Goal: Browse casually

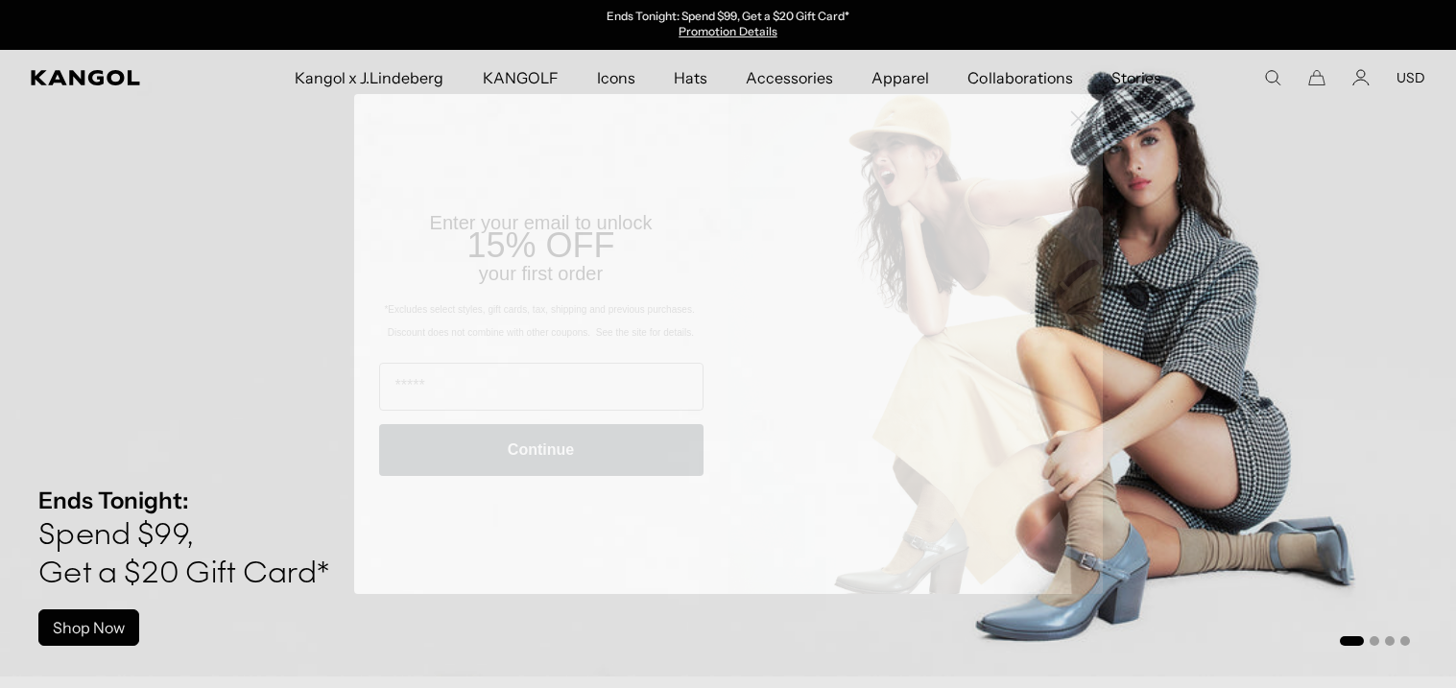
scroll to position [0, 395]
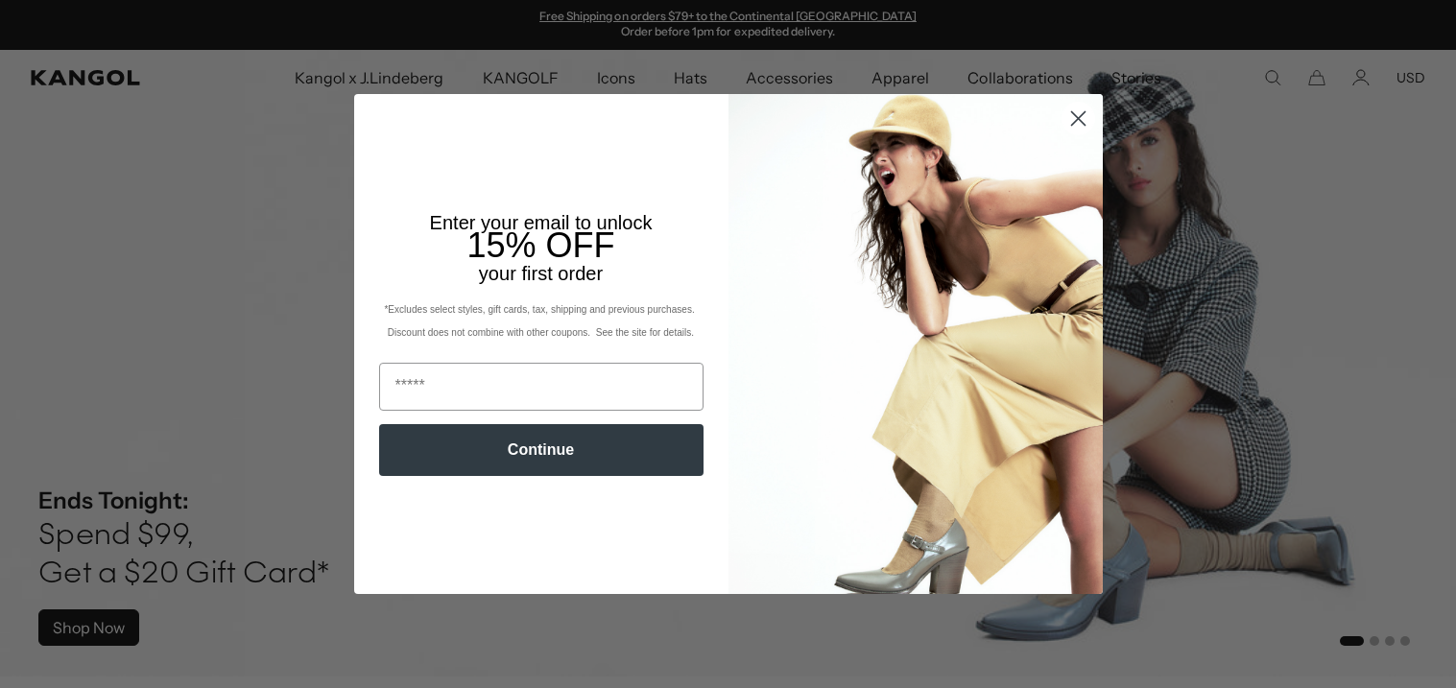
click at [1079, 121] on icon "Close dialog" at bounding box center [1077, 118] width 13 height 13
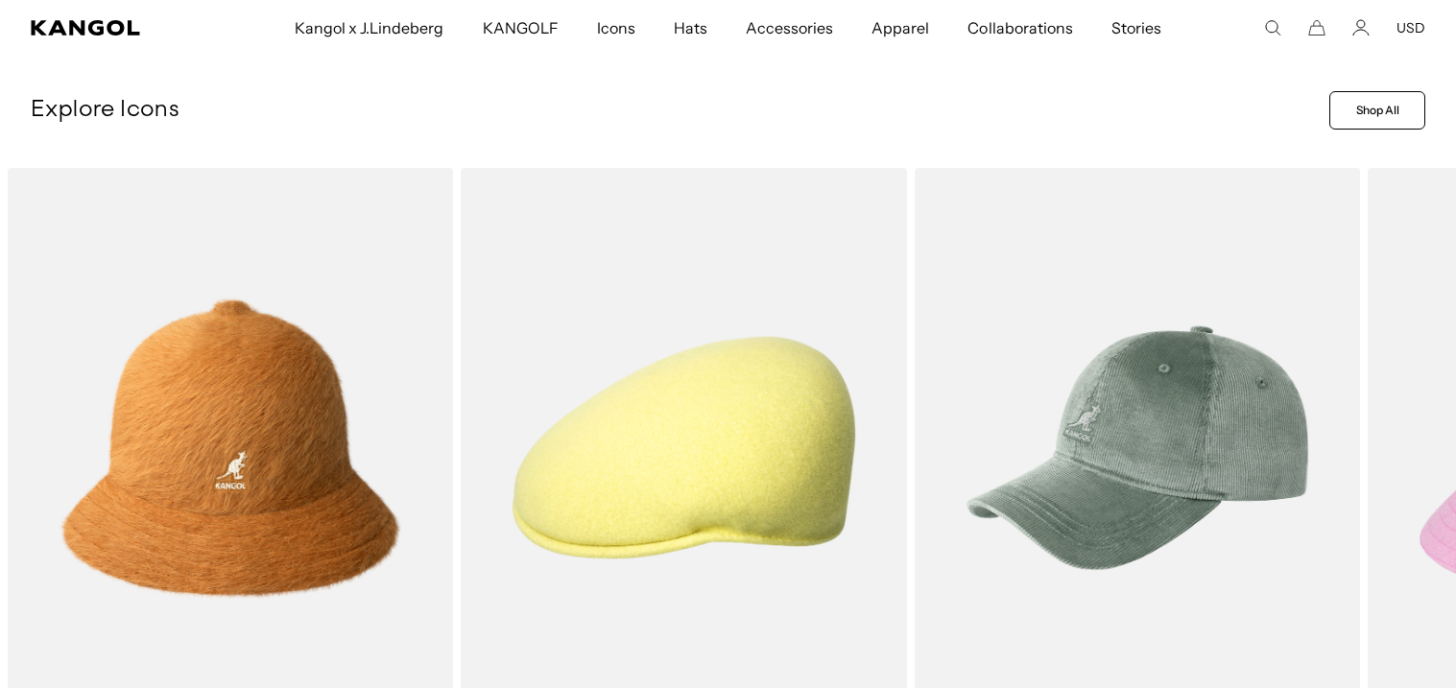
scroll to position [690, 0]
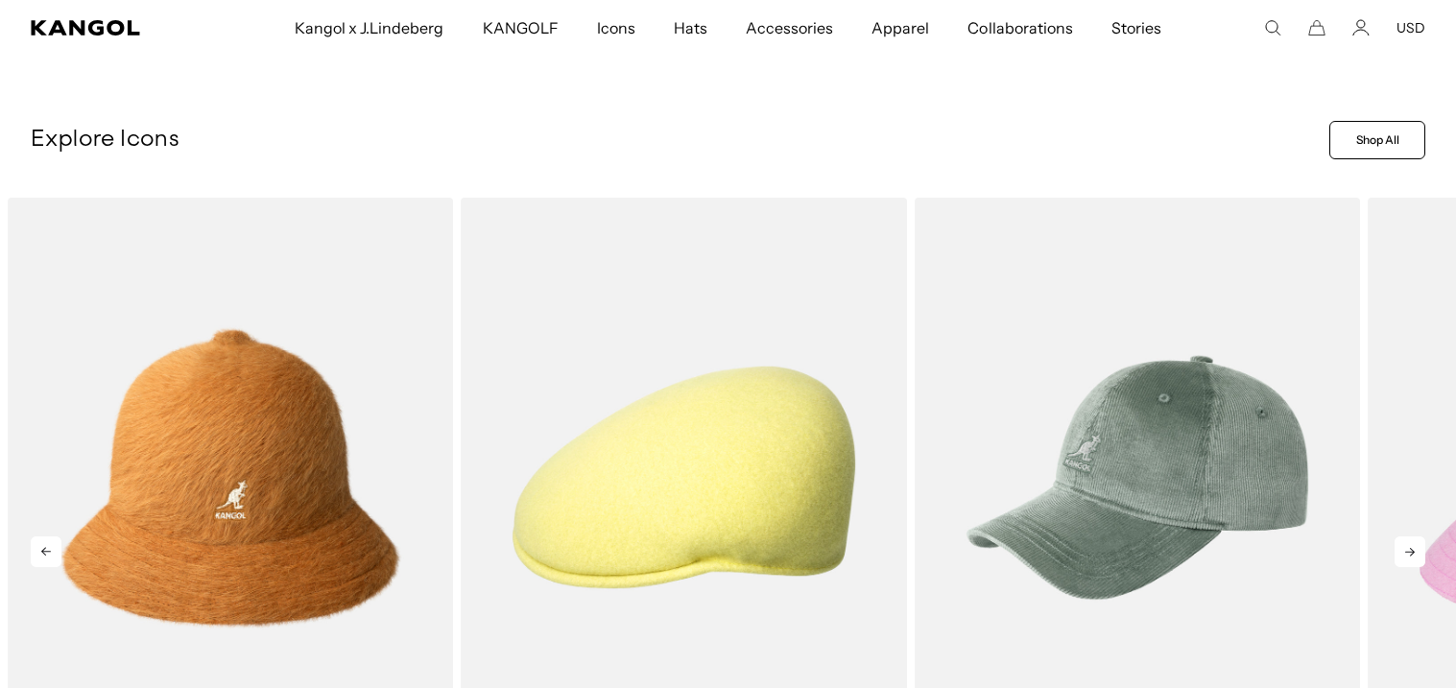
click at [1402, 544] on icon at bounding box center [1410, 552] width 31 height 31
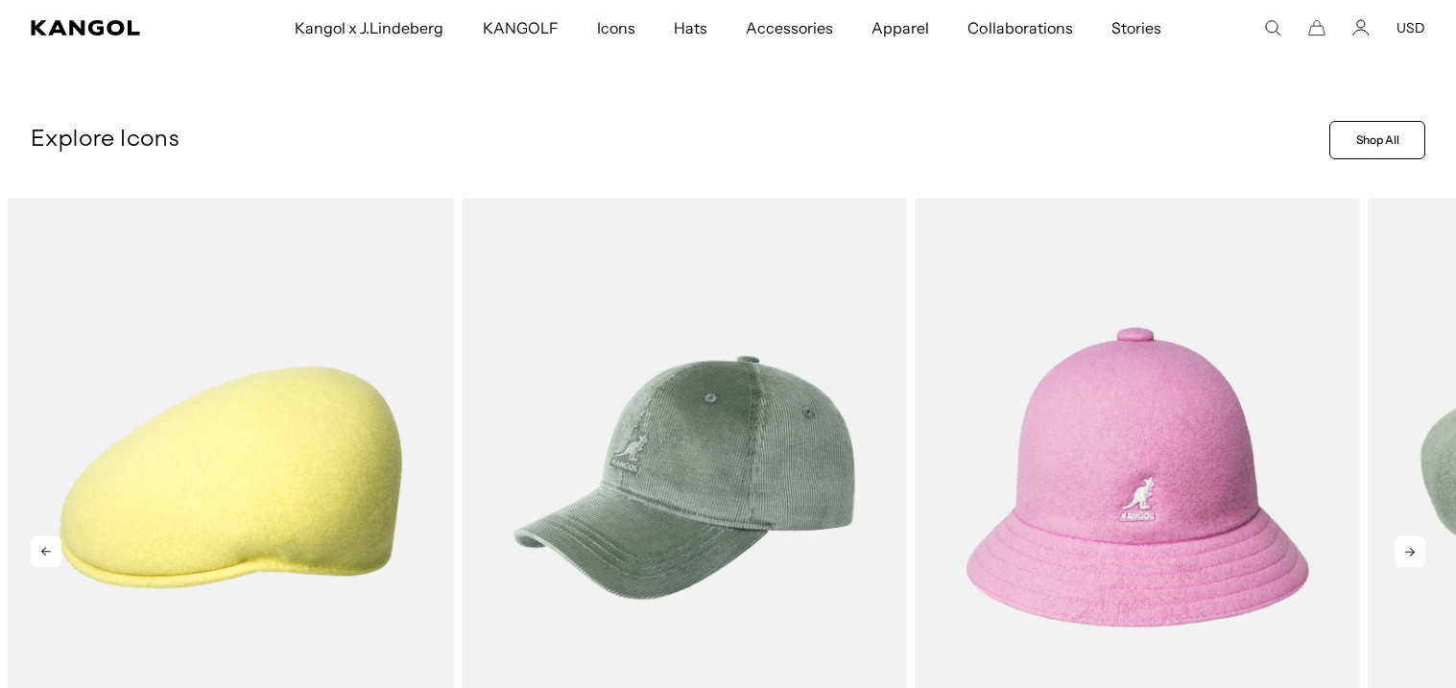
scroll to position [0, 0]
click at [1402, 544] on icon at bounding box center [1410, 552] width 31 height 31
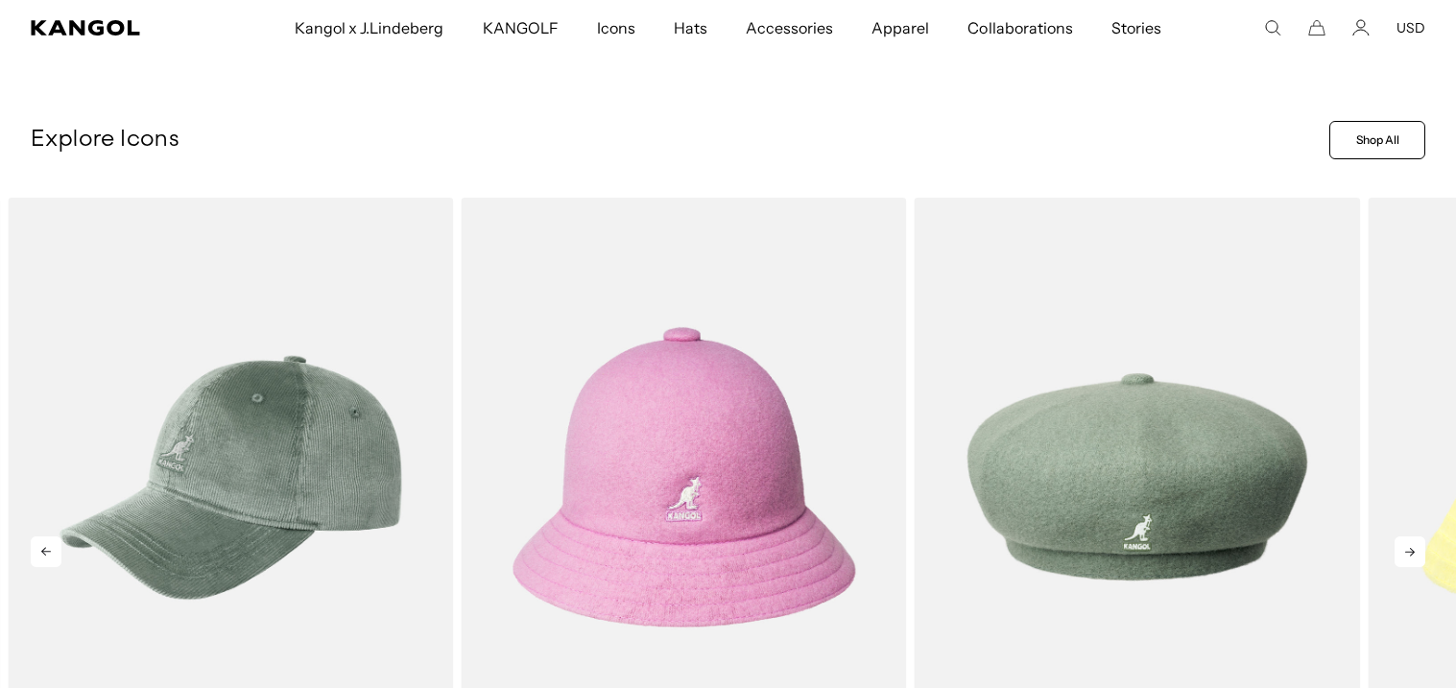
click at [1402, 544] on icon at bounding box center [1410, 552] width 31 height 31
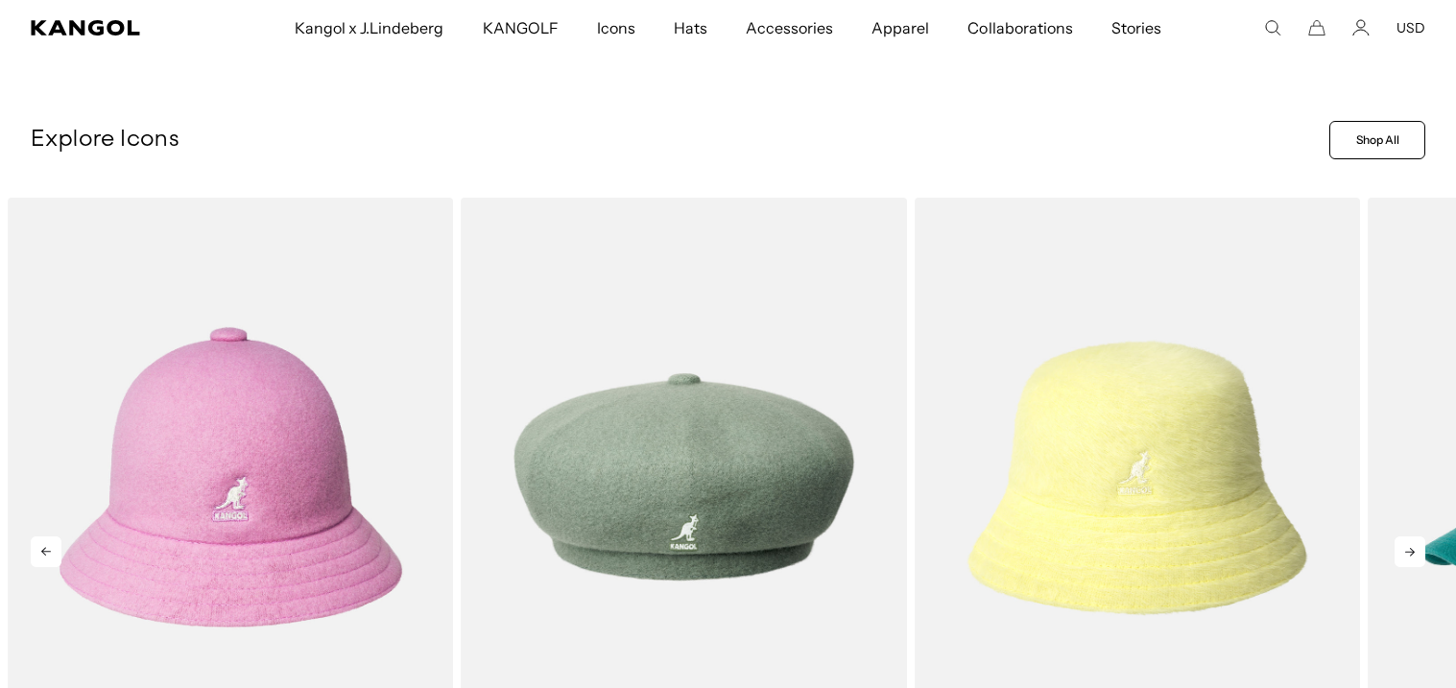
click at [1402, 544] on icon at bounding box center [1410, 552] width 31 height 31
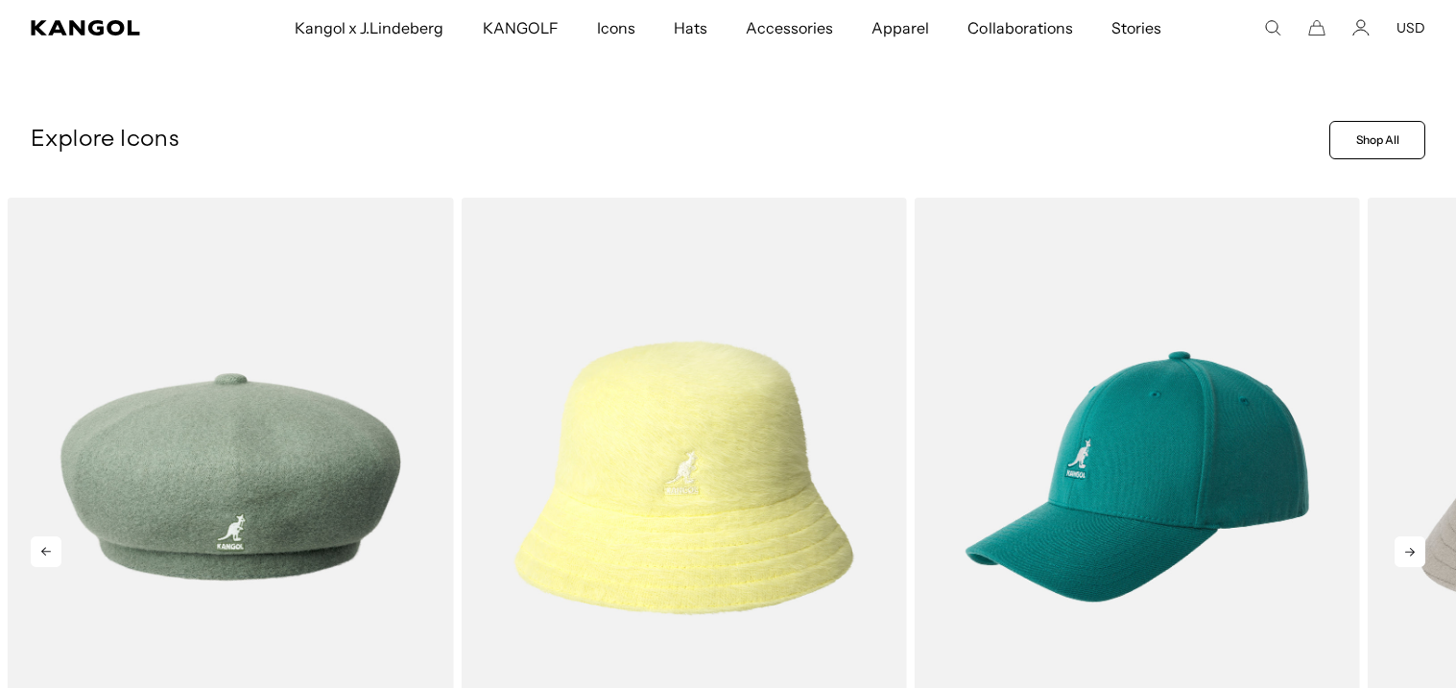
scroll to position [0, 395]
click at [1402, 544] on icon at bounding box center [1410, 552] width 31 height 31
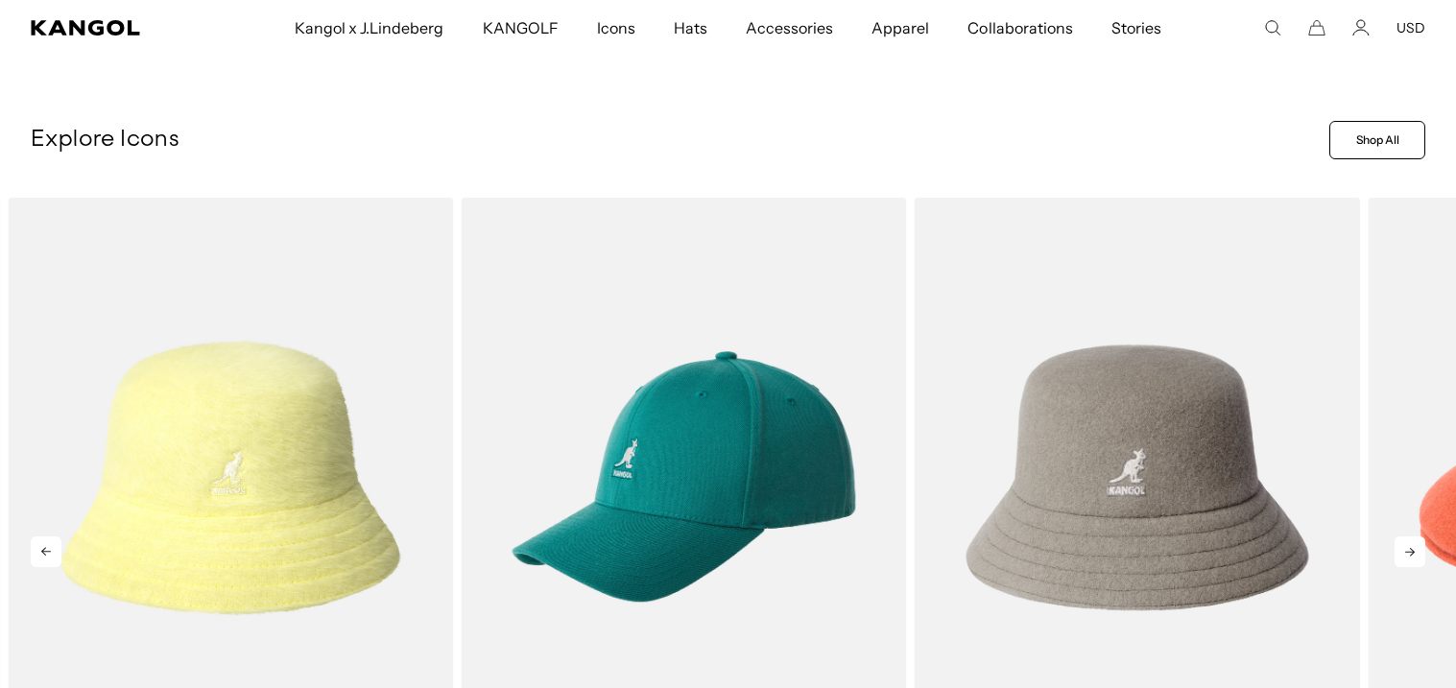
click at [1402, 544] on icon at bounding box center [1410, 552] width 31 height 31
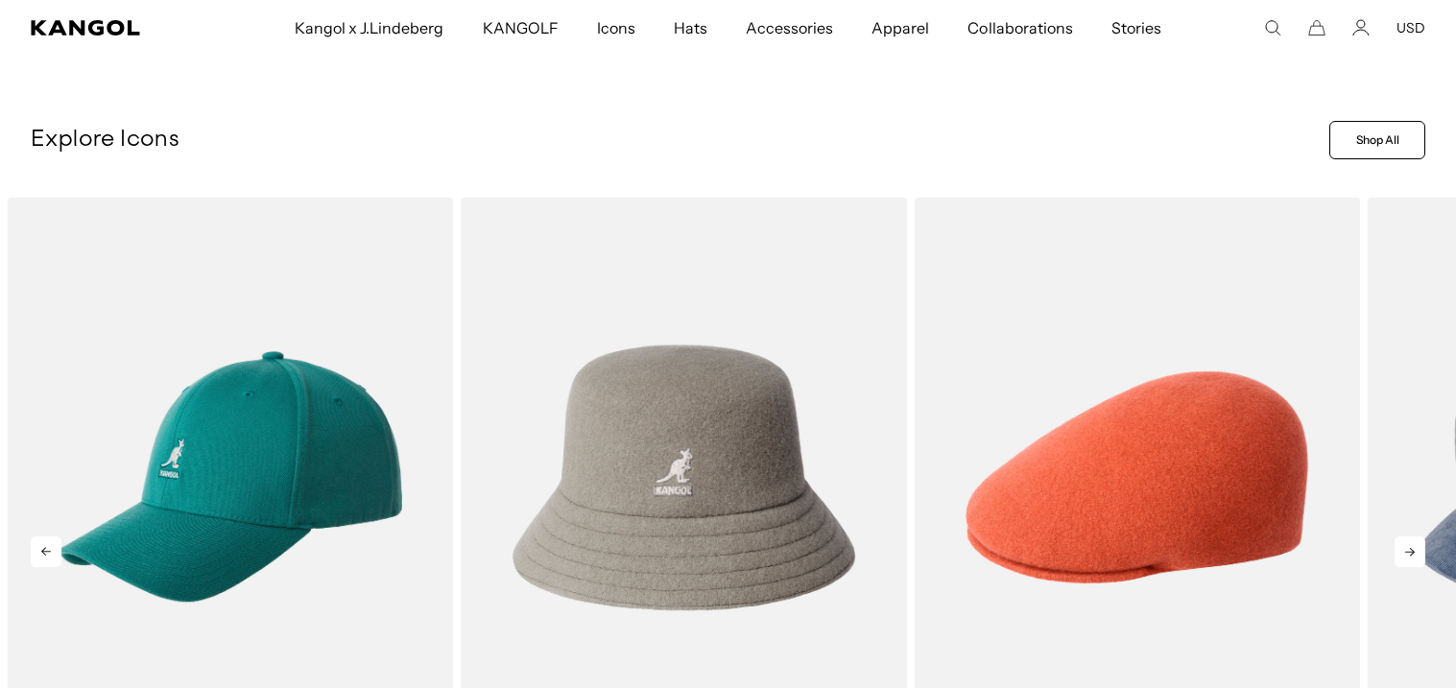
click at [1402, 544] on icon at bounding box center [1410, 552] width 31 height 31
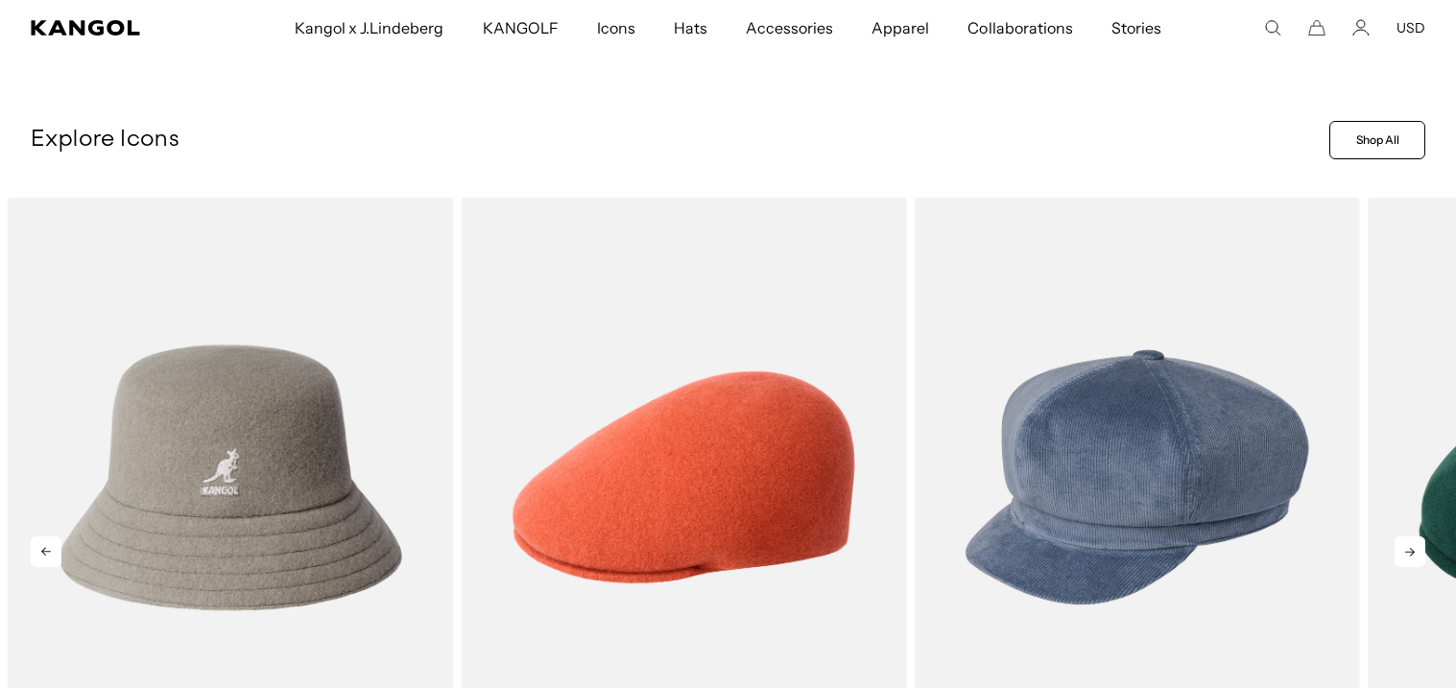
click at [1402, 544] on icon at bounding box center [1410, 552] width 31 height 31
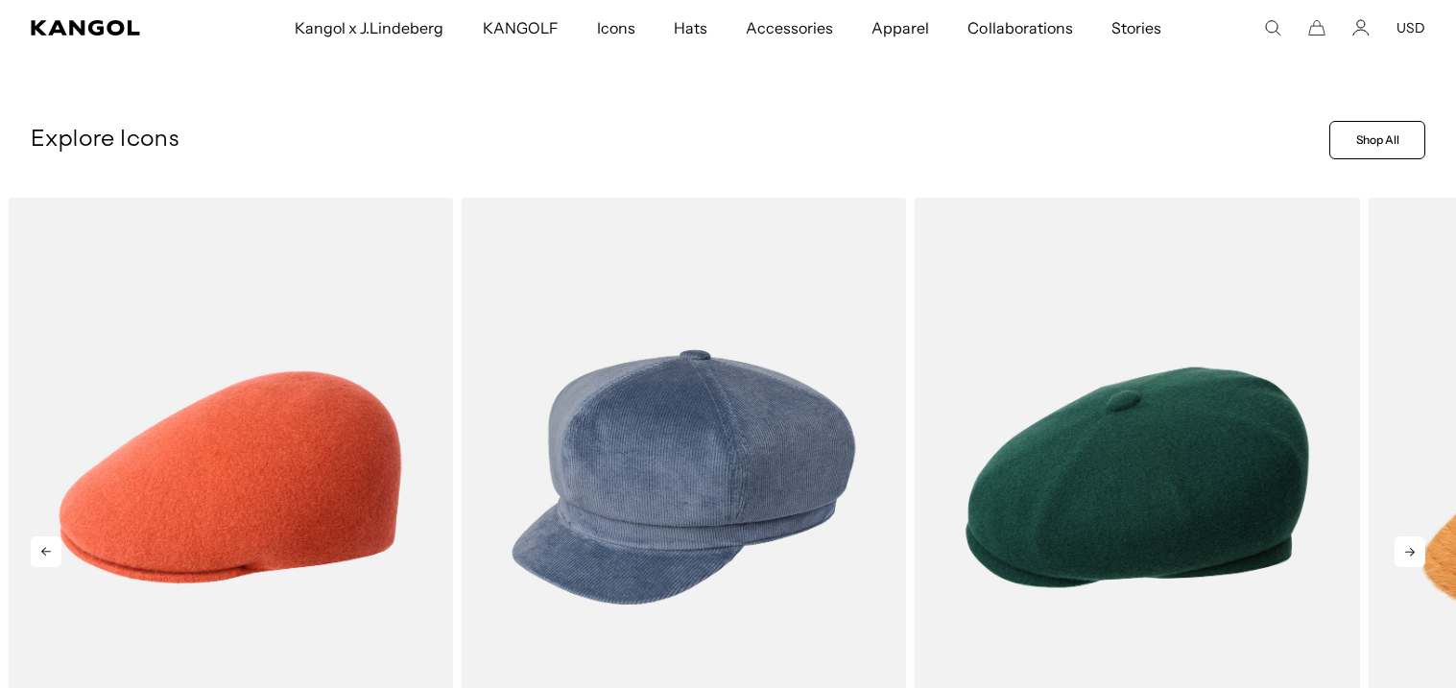
scroll to position [0, 0]
click at [1402, 544] on icon at bounding box center [1410, 552] width 31 height 31
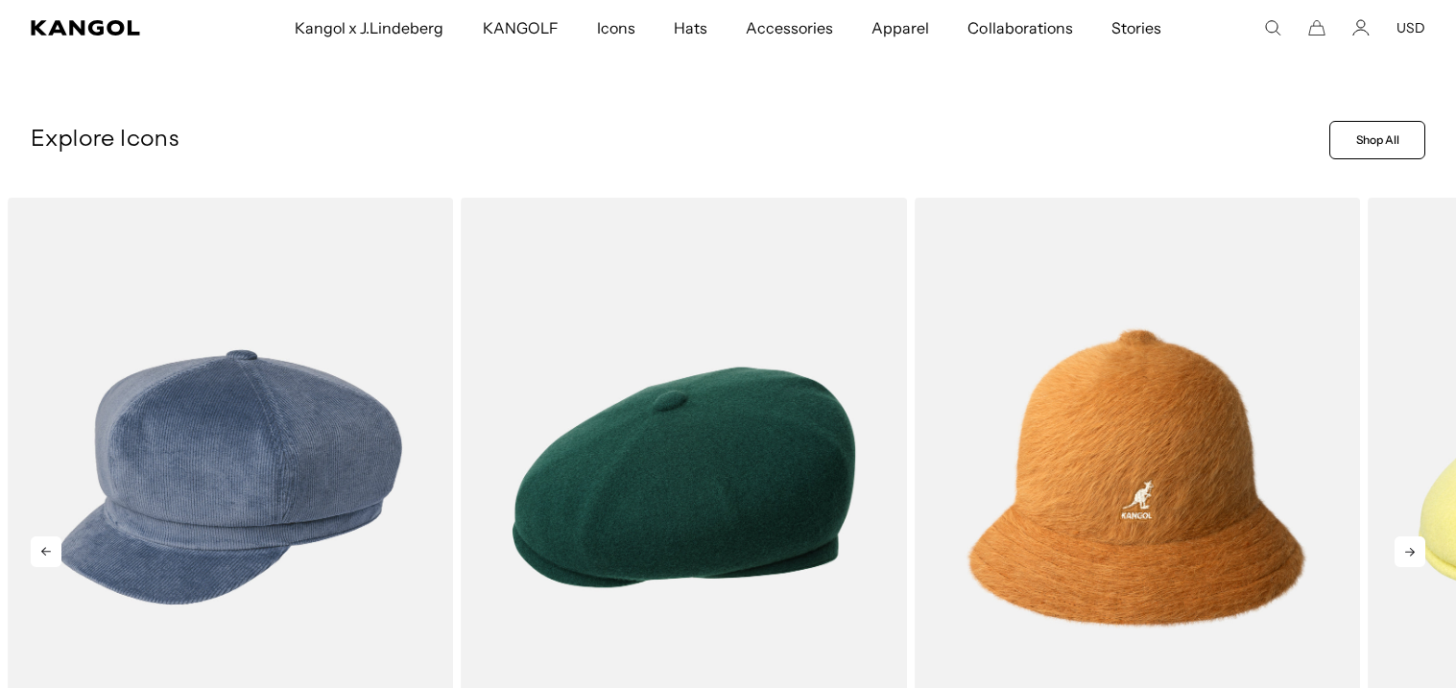
click at [1402, 544] on icon at bounding box center [1410, 552] width 31 height 31
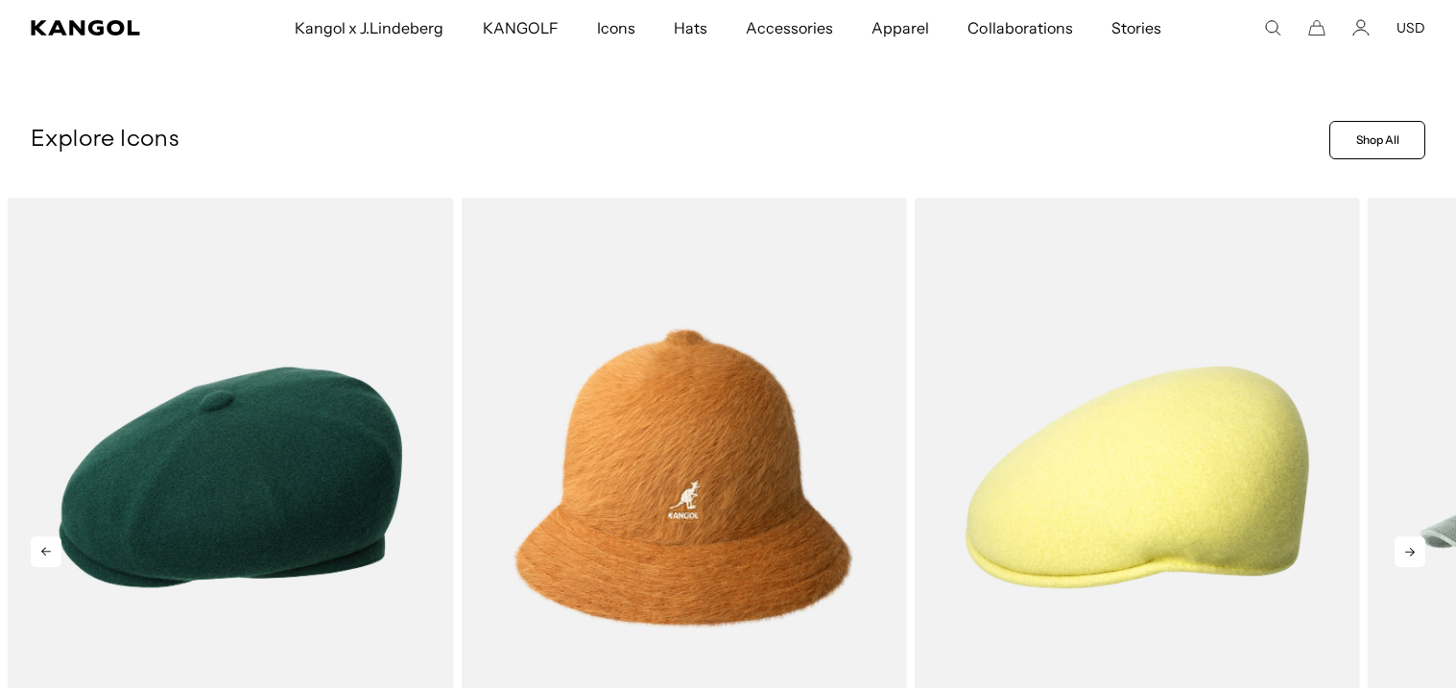
click at [1402, 544] on icon at bounding box center [1410, 552] width 31 height 31
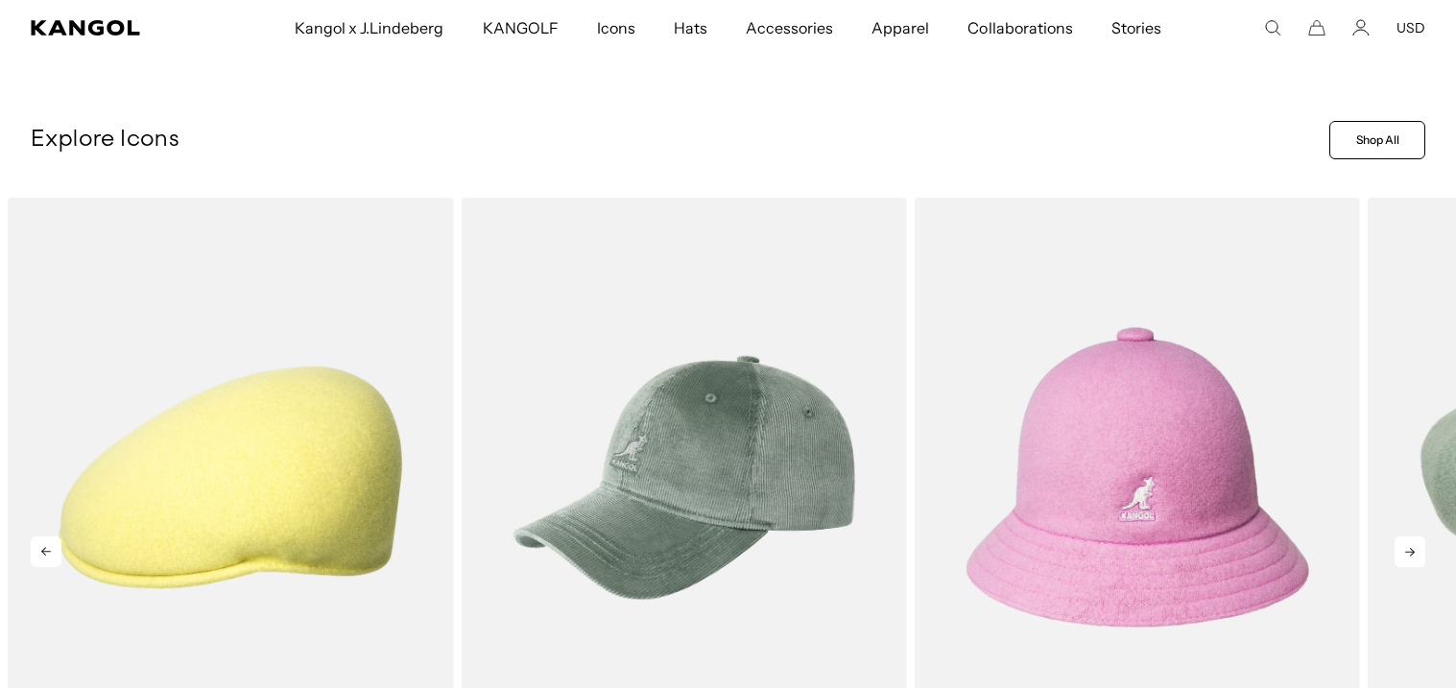
click at [1402, 544] on icon at bounding box center [1410, 552] width 31 height 31
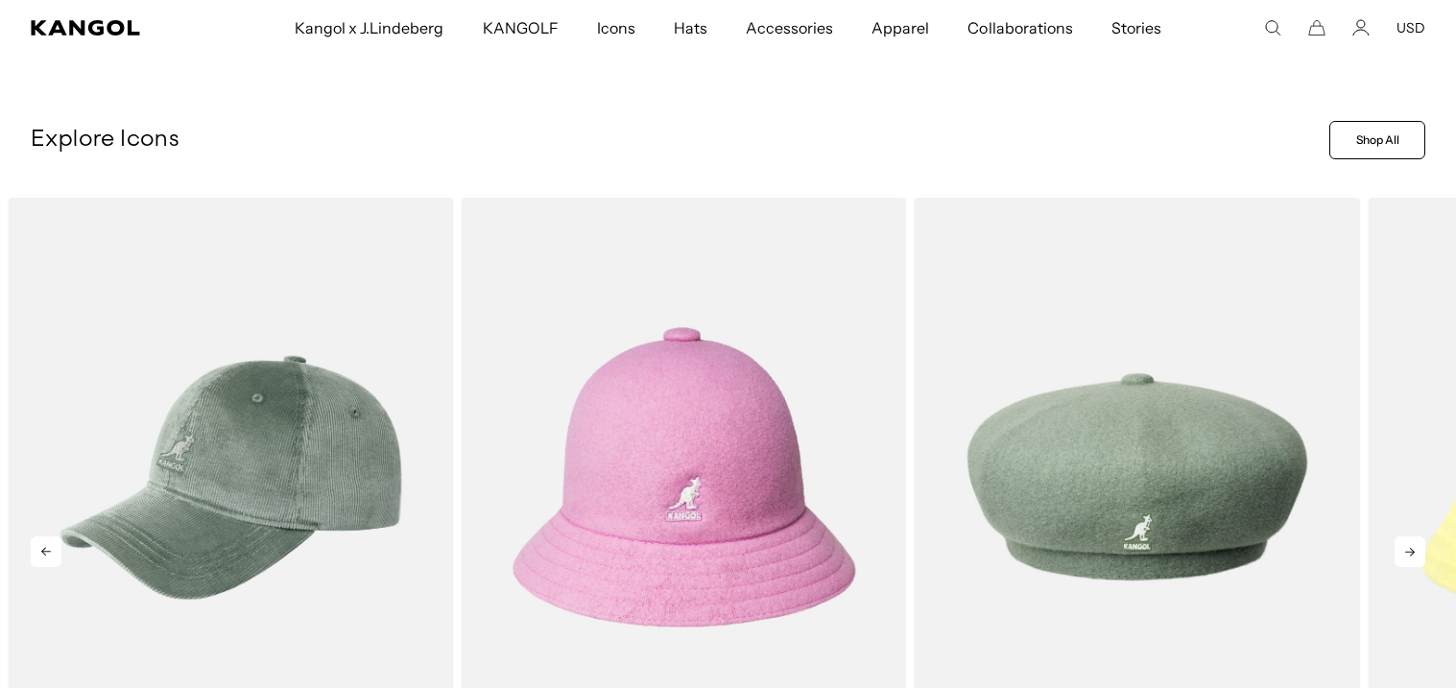
click at [1402, 544] on icon at bounding box center [1410, 552] width 31 height 31
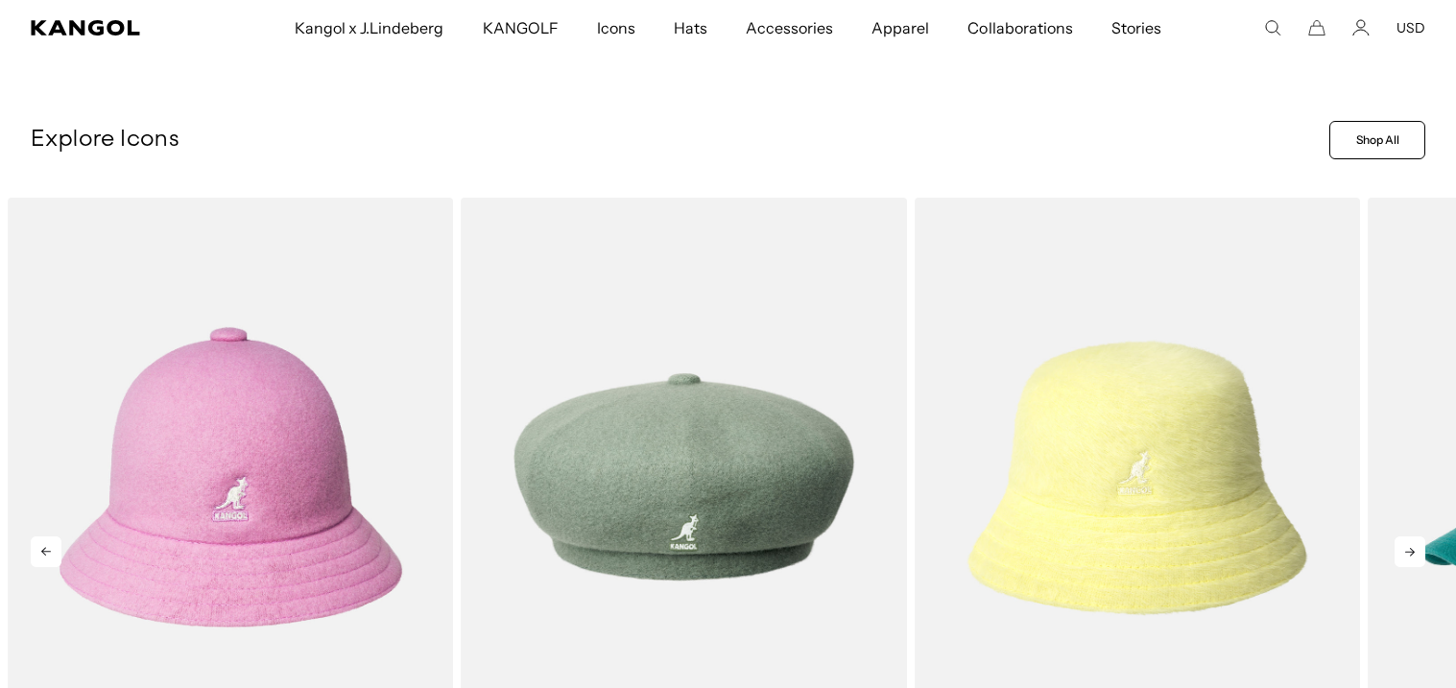
click at [1402, 544] on icon at bounding box center [1410, 552] width 31 height 31
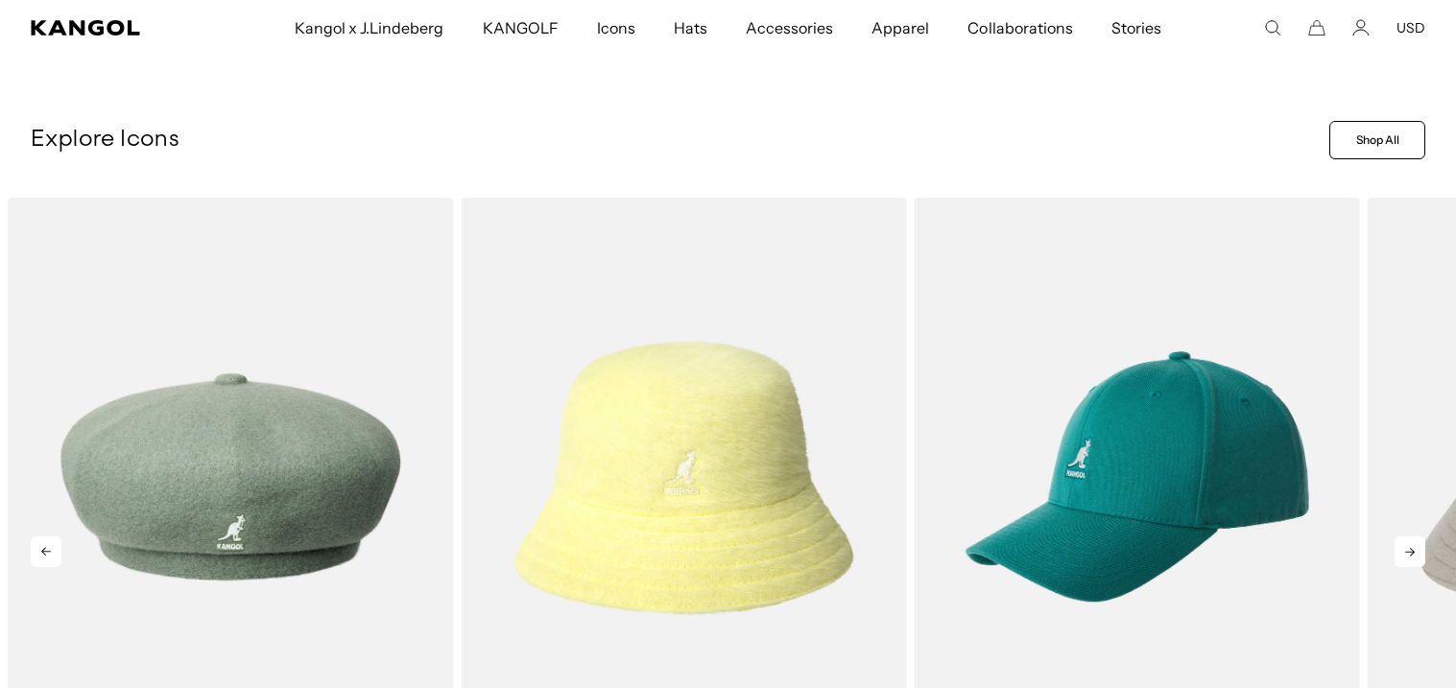
click at [1402, 544] on icon at bounding box center [1410, 552] width 31 height 31
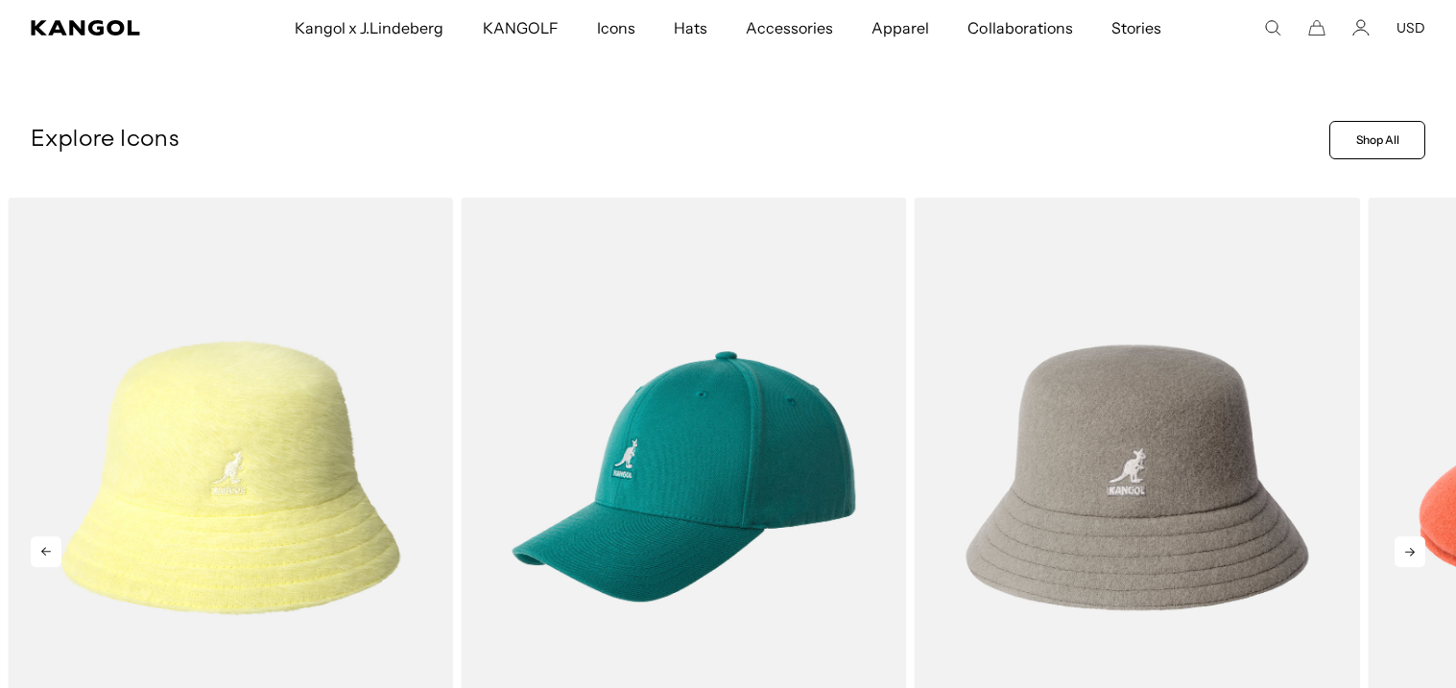
click at [1402, 544] on icon at bounding box center [1410, 552] width 31 height 31
